Goal: Complete application form

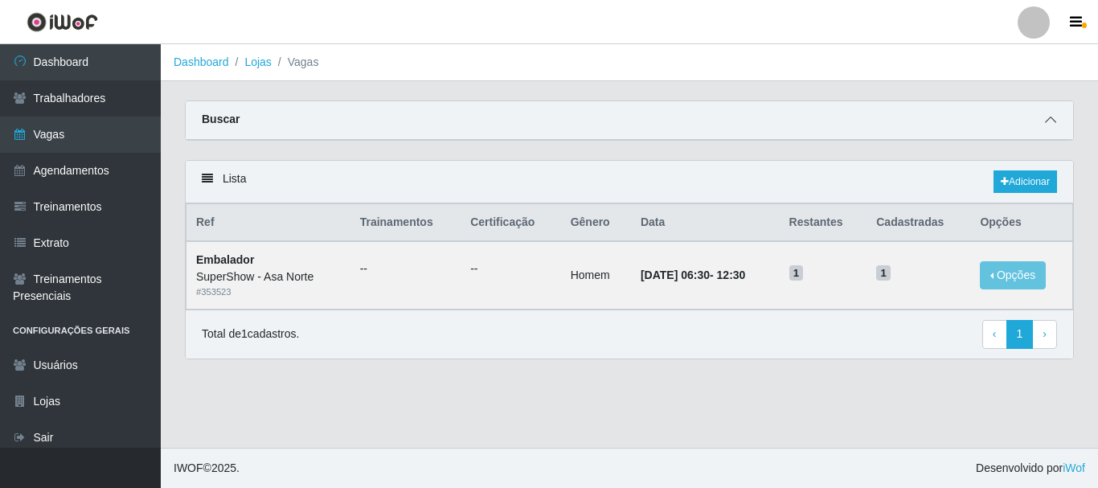
click at [1057, 120] on span at bounding box center [1050, 120] width 19 height 18
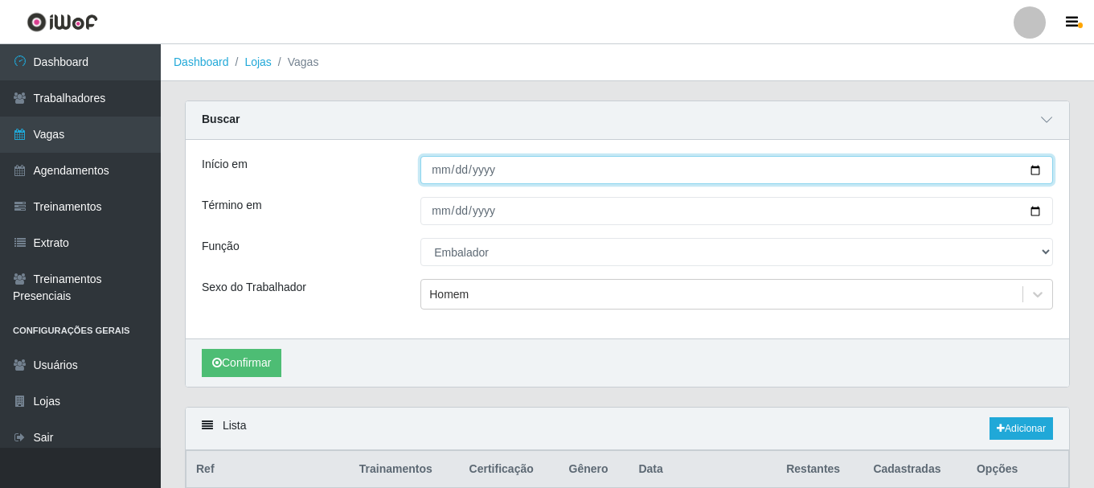
click at [1038, 171] on input "[DATE]" at bounding box center [736, 170] width 632 height 28
type input "[DATE]"
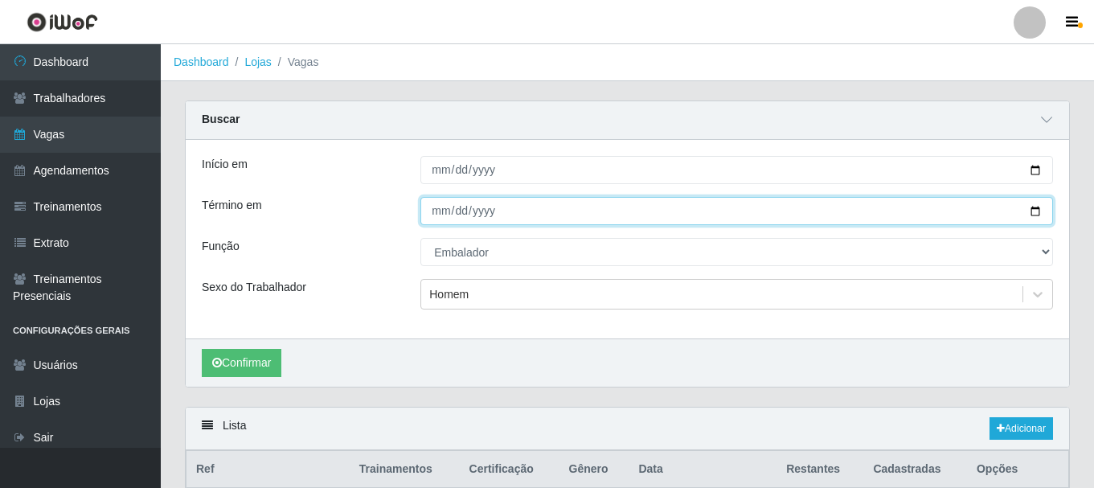
click at [1037, 214] on input "[DATE]" at bounding box center [736, 211] width 632 height 28
type input "[DATE]"
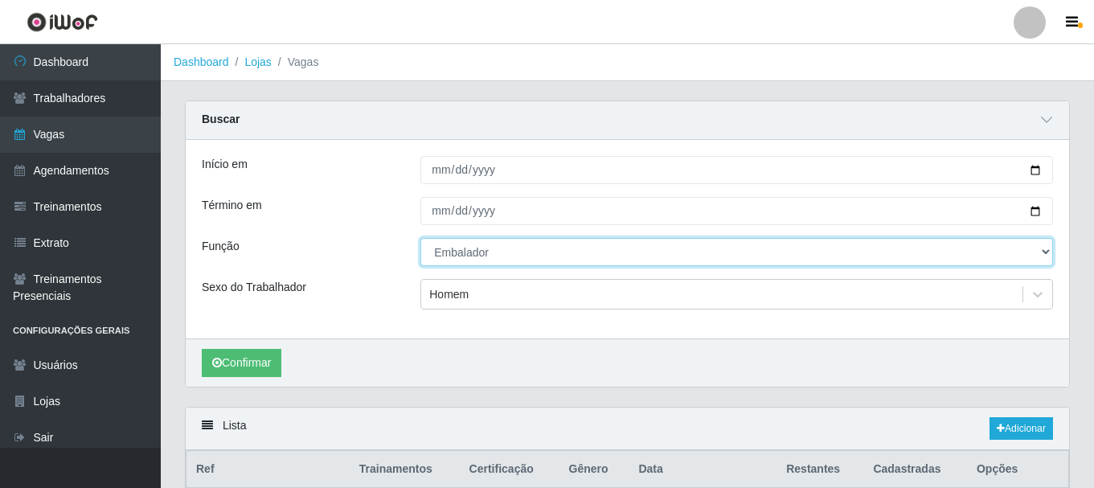
click at [1045, 252] on select "[Selecione...] ASG ASG + ASG ++ Auxiliar de Depósito Auxiliar de Depósito + Aux…" at bounding box center [736, 252] width 632 height 28
select select "[Selecione...]"
click at [420, 239] on select "[Selecione...] ASG ASG + ASG ++ Auxiliar de Depósito Auxiliar de Depósito + Aux…" at bounding box center [736, 252] width 632 height 28
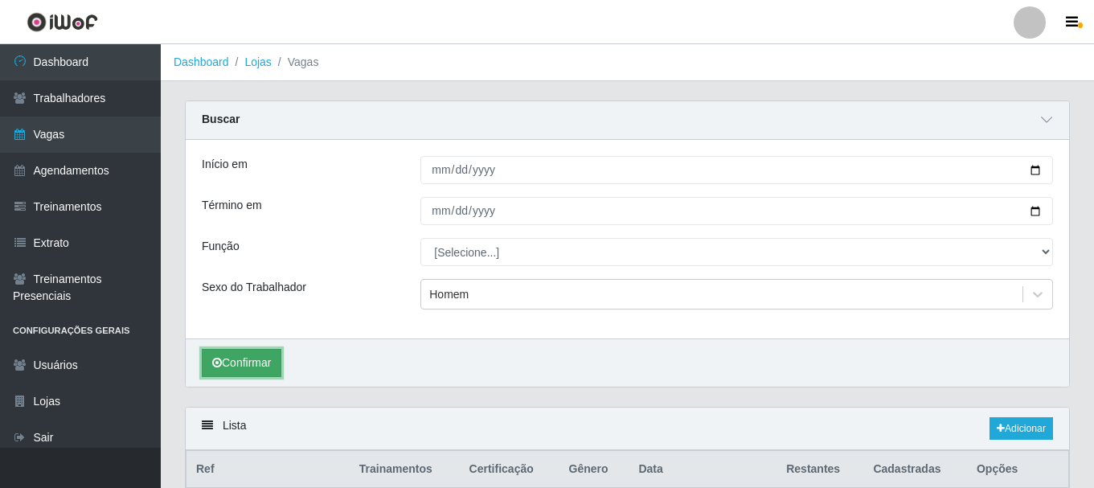
click at [253, 366] on button "Confirmar" at bounding box center [242, 363] width 80 height 28
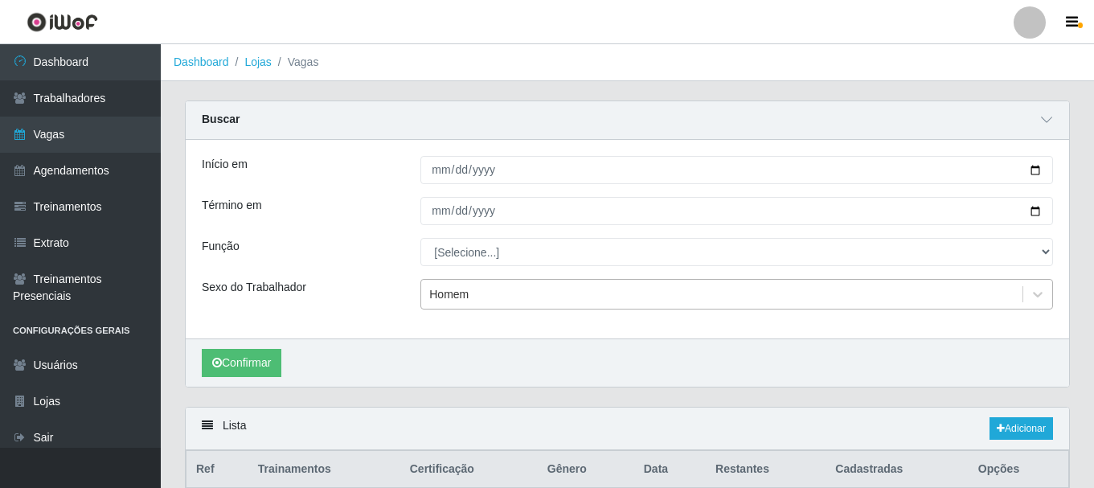
click at [507, 288] on div "Homem" at bounding box center [721, 294] width 601 height 27
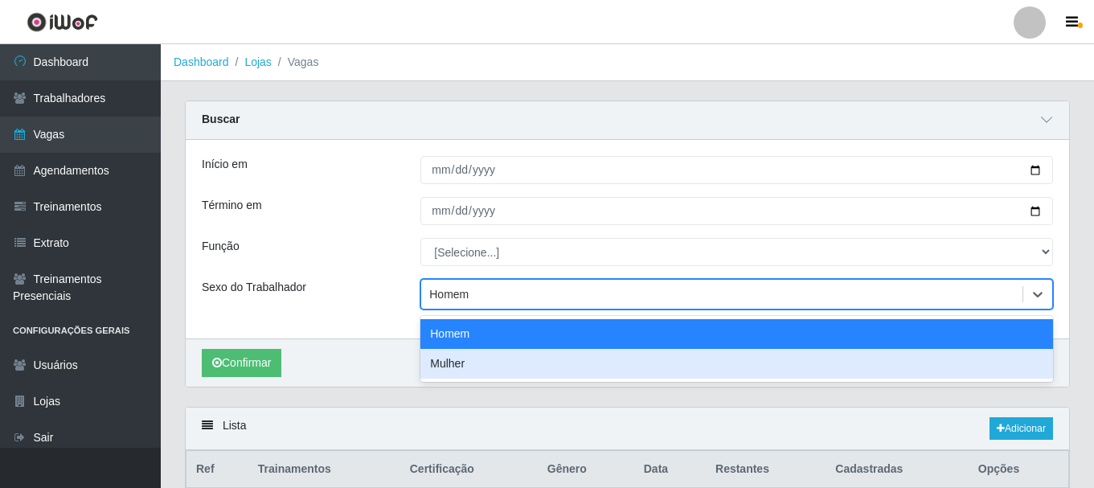
click at [489, 359] on div "Mulher" at bounding box center [736, 364] width 632 height 30
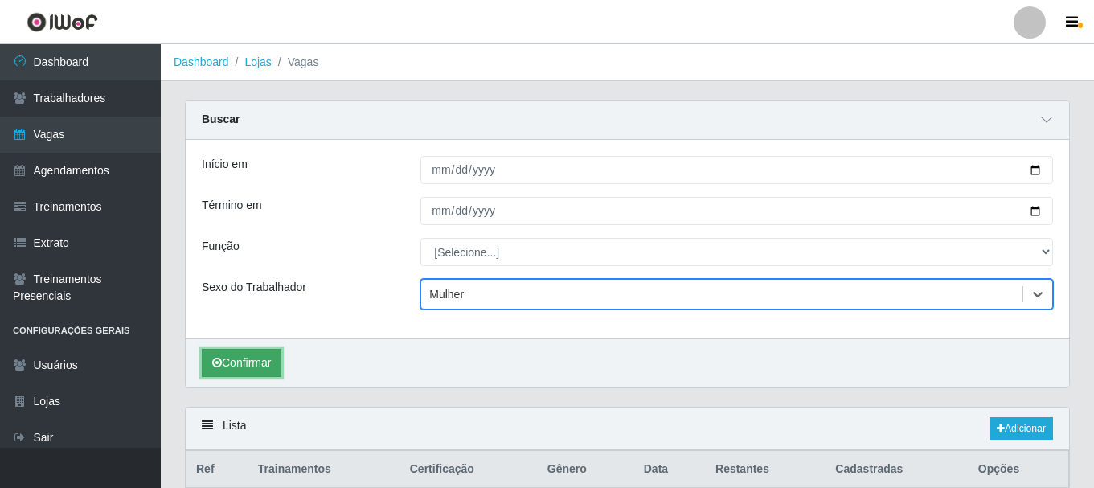
click at [255, 359] on button "Confirmar" at bounding box center [242, 363] width 80 height 28
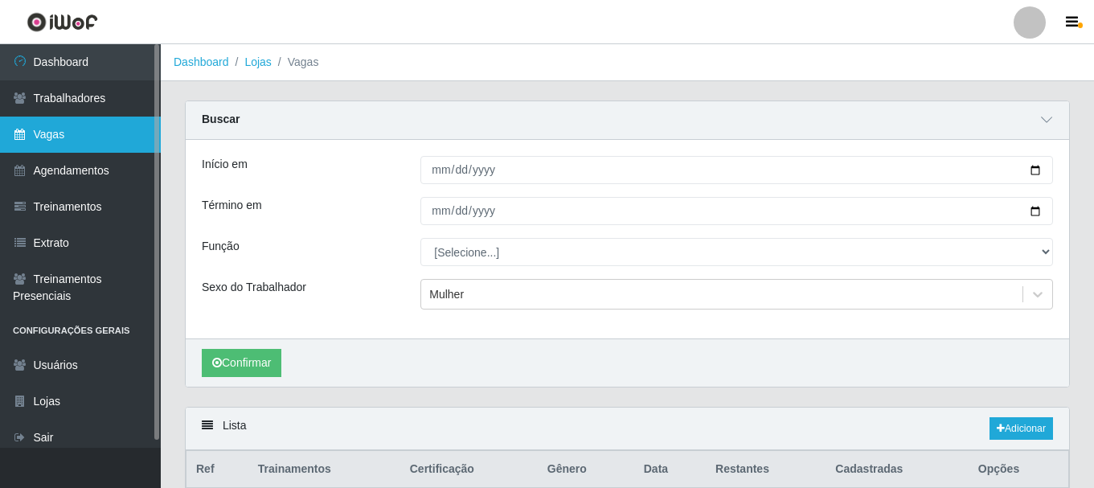
click at [91, 131] on link "Vagas" at bounding box center [80, 135] width 161 height 36
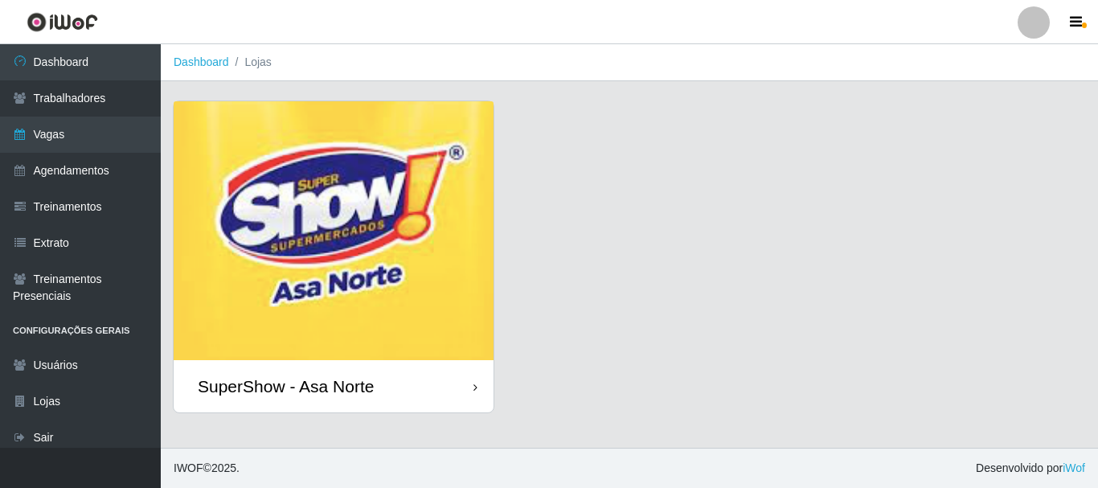
click at [356, 245] on img at bounding box center [334, 230] width 320 height 259
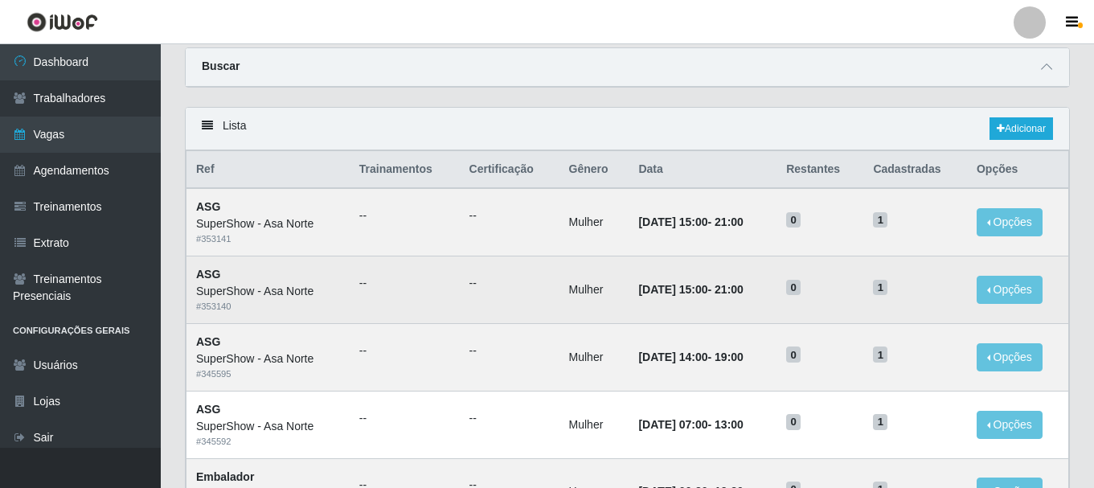
scroll to position [80, 0]
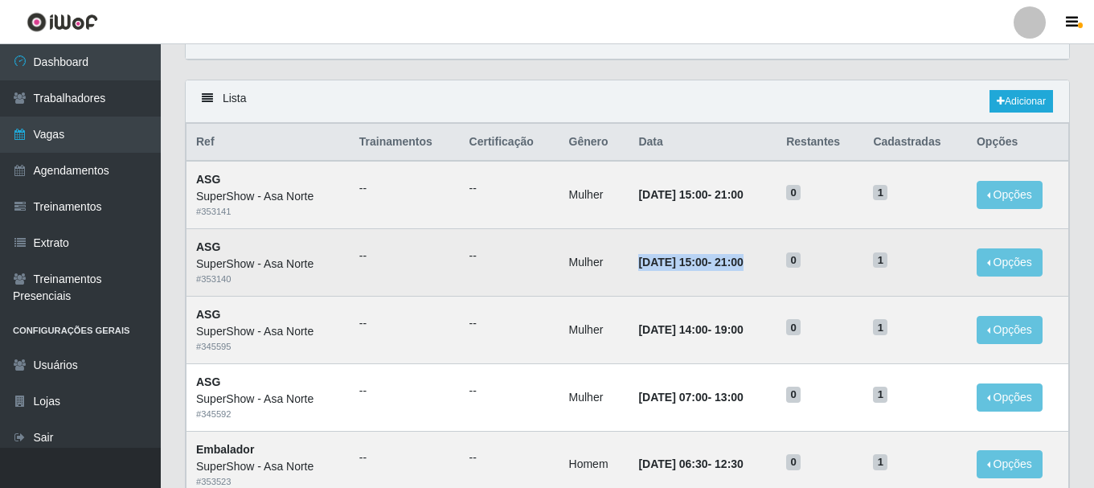
drag, startPoint x: 757, startPoint y: 264, endPoint x: 615, endPoint y: 268, distance: 142.3
click at [628, 268] on td "[DATE] 15:00 - 21:00" at bounding box center [702, 263] width 148 height 68
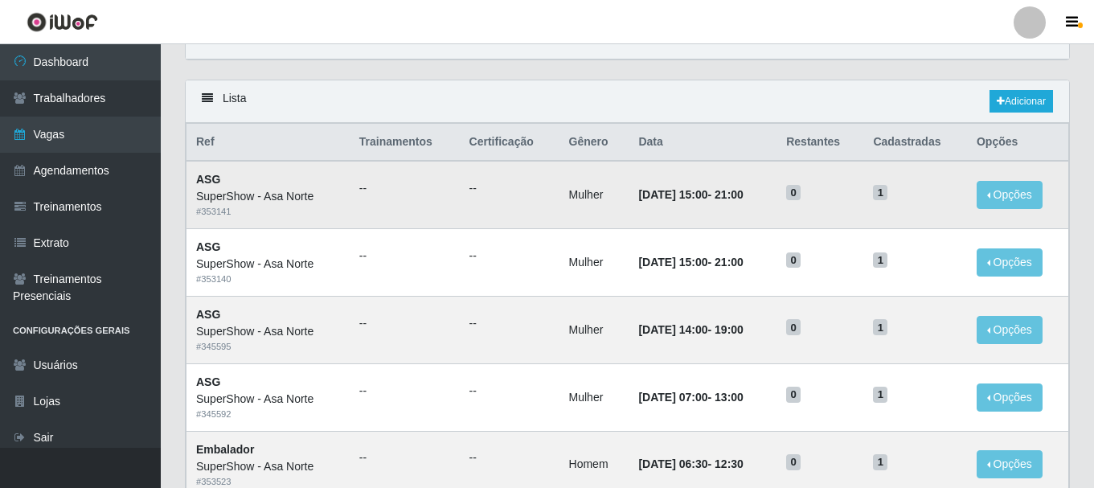
click at [606, 223] on td "Mulher" at bounding box center [594, 195] width 70 height 68
